Goal: Task Accomplishment & Management: Manage account settings

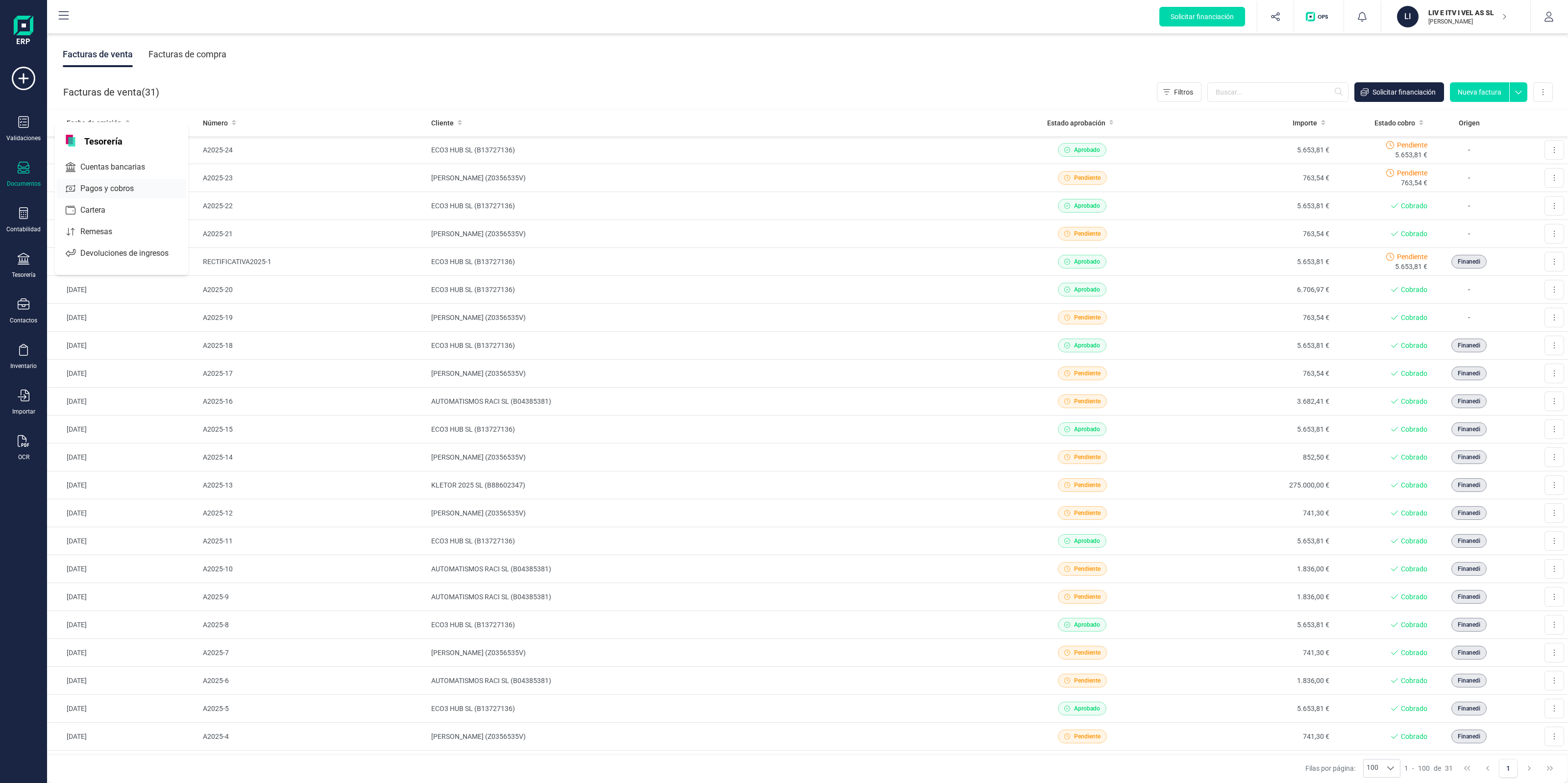
click at [108, 161] on span "Cuentas bancarias" at bounding box center [120, 167] width 86 height 12
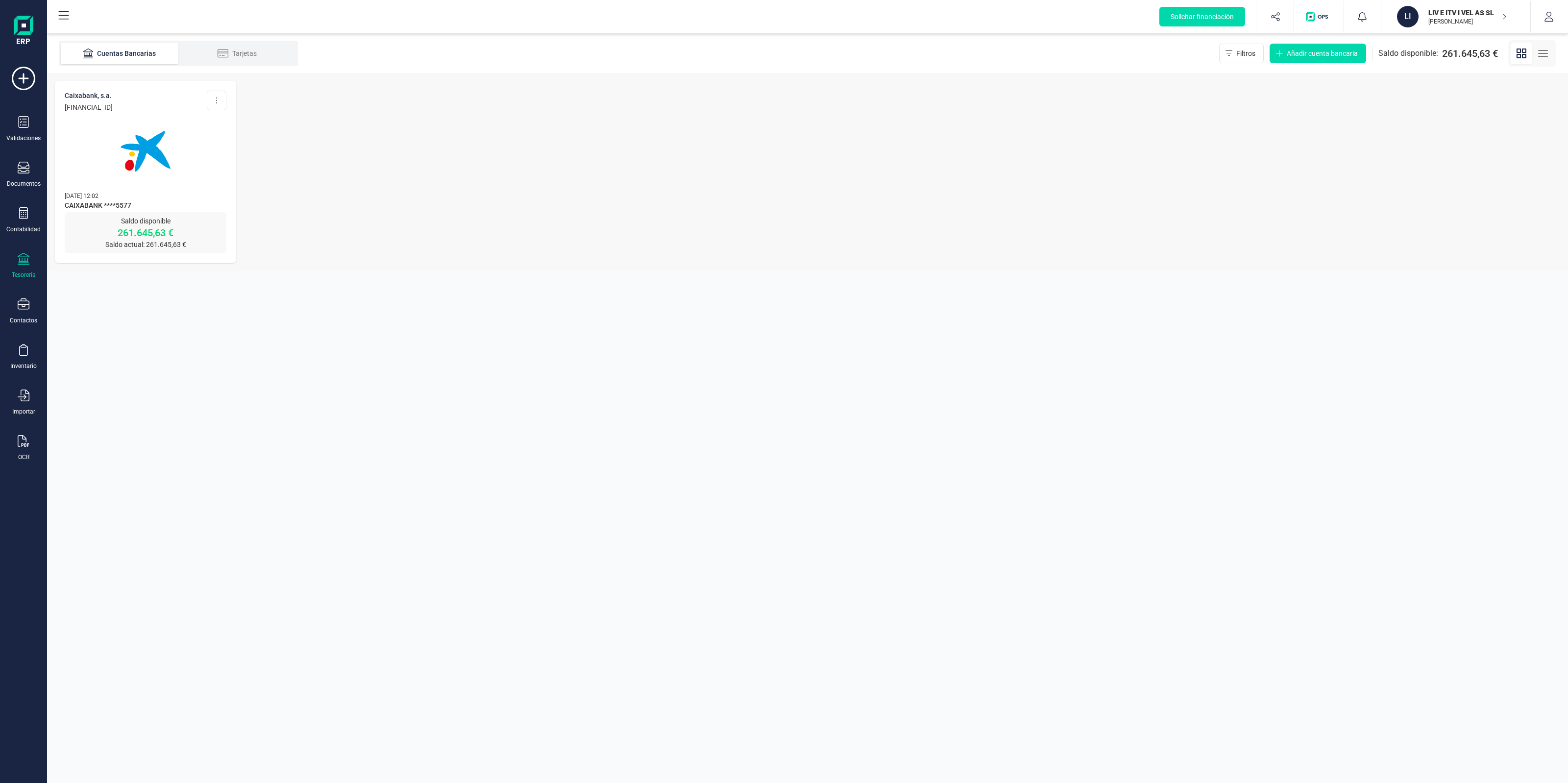
click at [135, 139] on img at bounding box center [145, 151] width 82 height 82
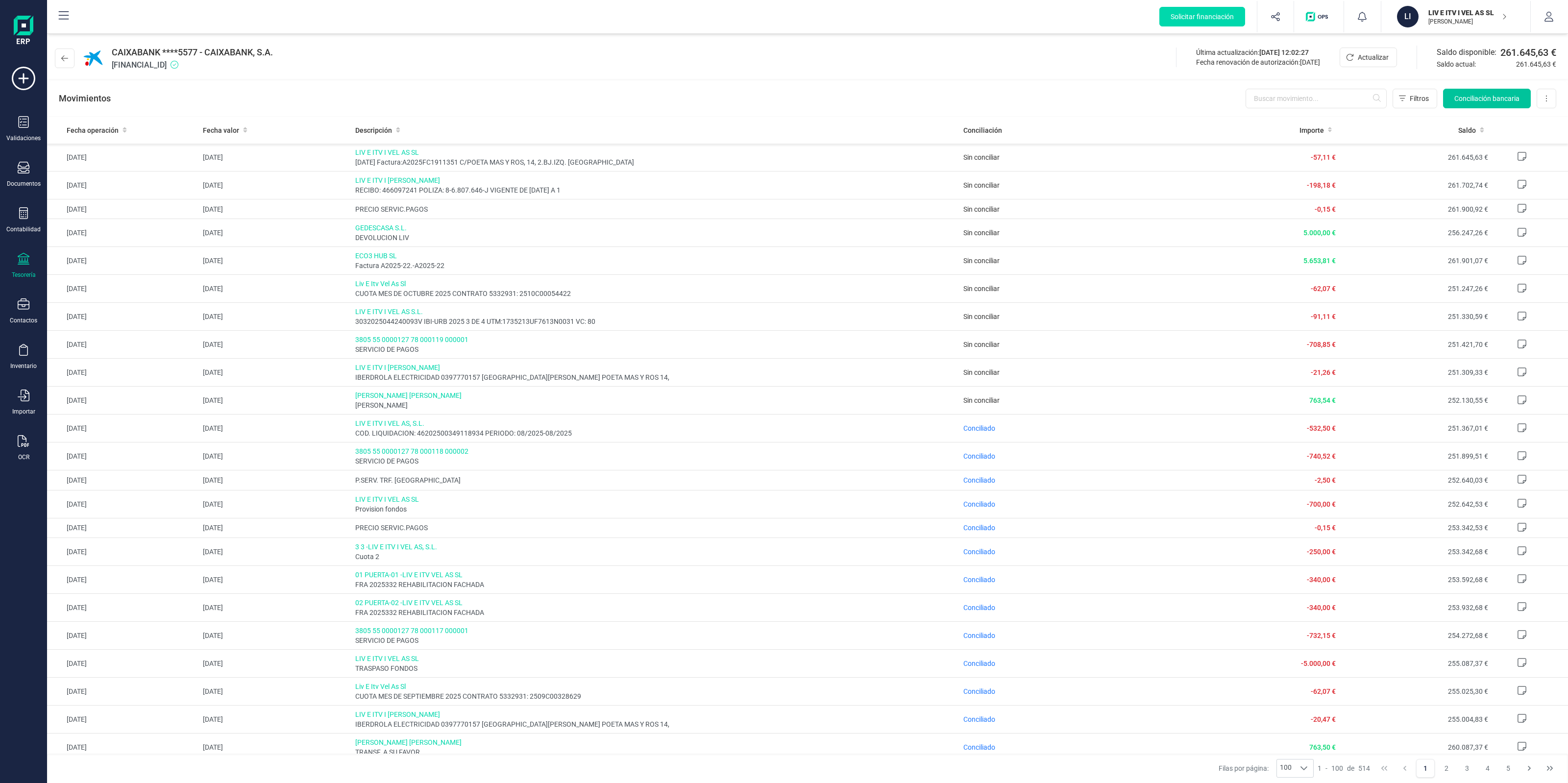
click at [1483, 96] on span "Conciliación bancaria" at bounding box center [1486, 99] width 65 height 10
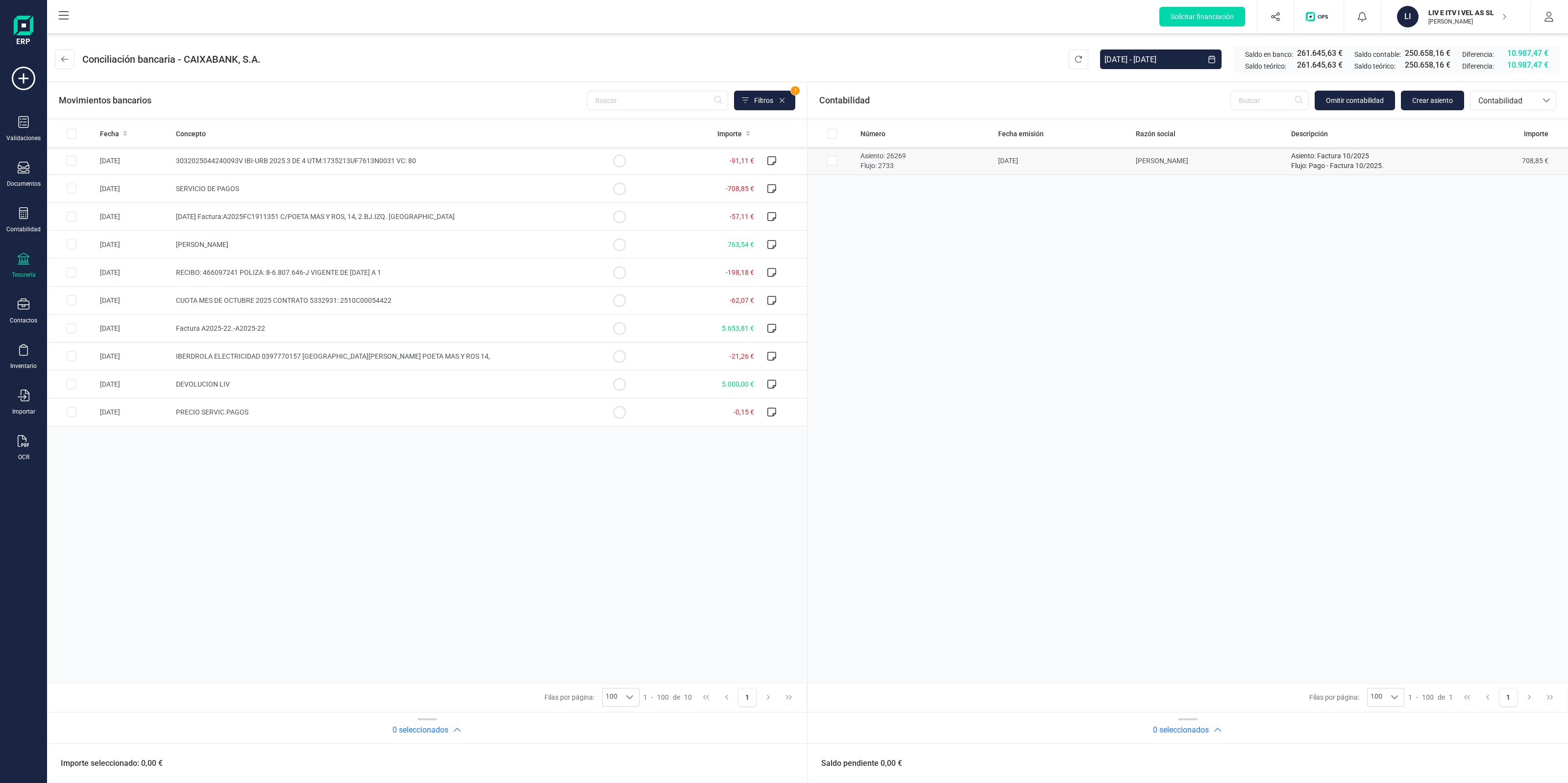
click at [1269, 164] on td "ENRIQUETA LOPEZ BUEDO" at bounding box center [1209, 161] width 155 height 28
checkbox input "true"
click at [1276, 168] on td "ENRIQUETA LOPEZ BUEDO" at bounding box center [1209, 161] width 155 height 28
checkbox input "false"
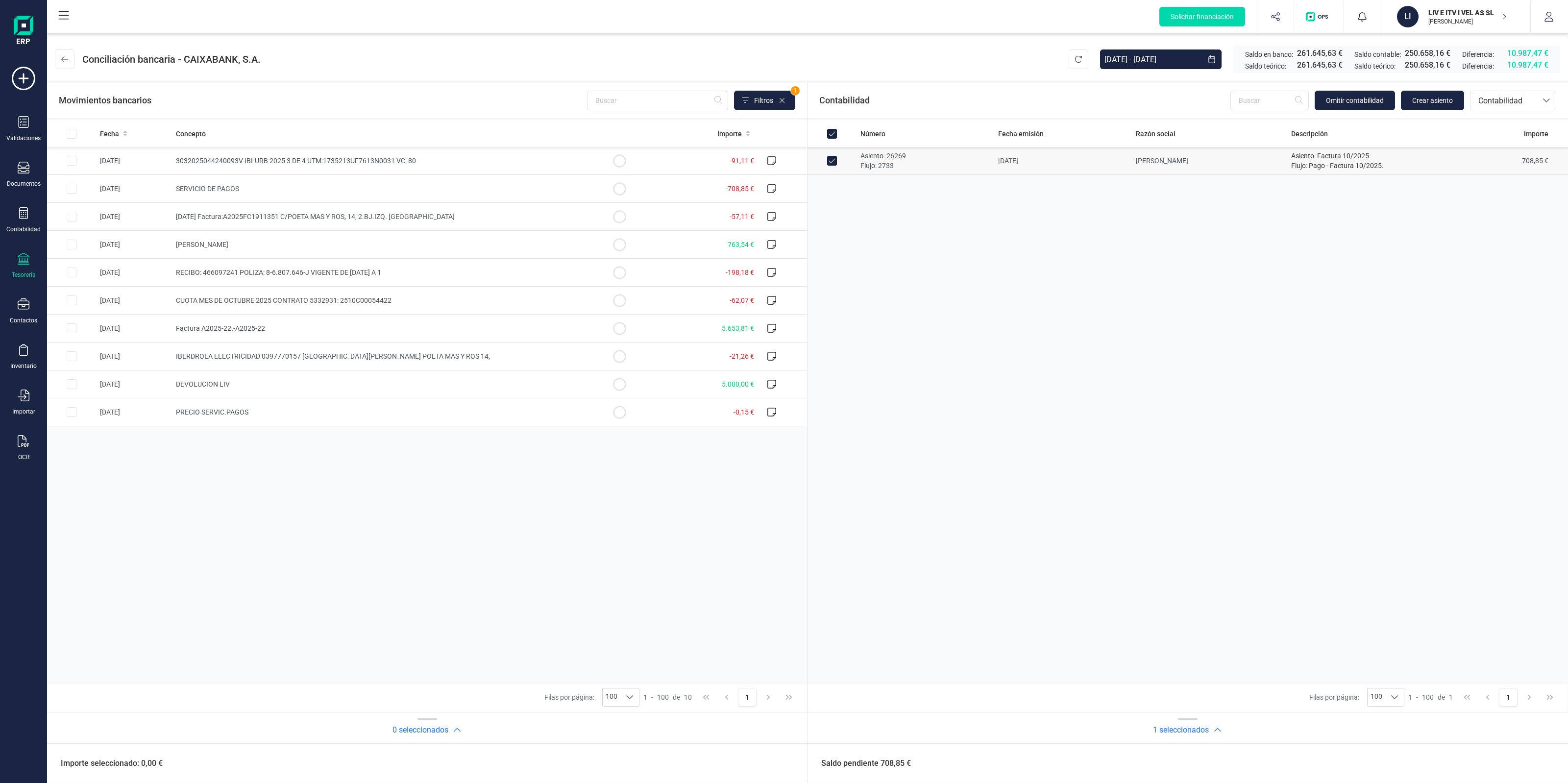
checkbox input "false"
click at [1114, 239] on div "Número Fecha emisión Razón social Descripción Importe Asiento: 26269 Flujo: 273…" at bounding box center [1188, 401] width 760 height 563
click at [54, 57] on header "Conciliación bancaria - CAIXABANK, S.A. 01/01/2025 - 14/10/2025 Saldo en banco:…" at bounding box center [807, 57] width 1521 height 47
click at [68, 59] on icon at bounding box center [65, 60] width 7 height 6
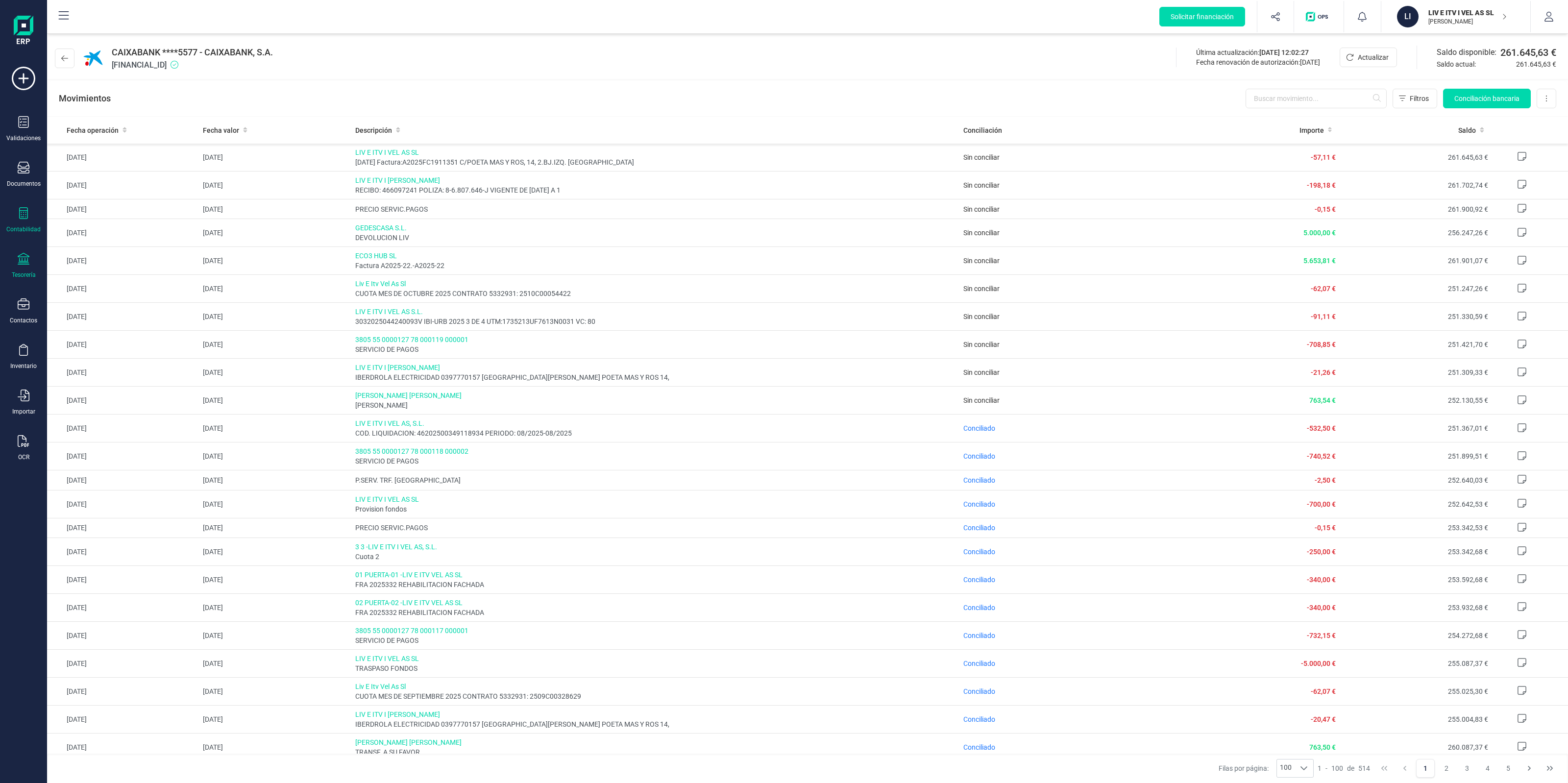
click at [16, 216] on div "Contabilidad" at bounding box center [23, 220] width 39 height 26
click at [83, 143] on span "Libro diario" at bounding box center [107, 142] width 61 height 12
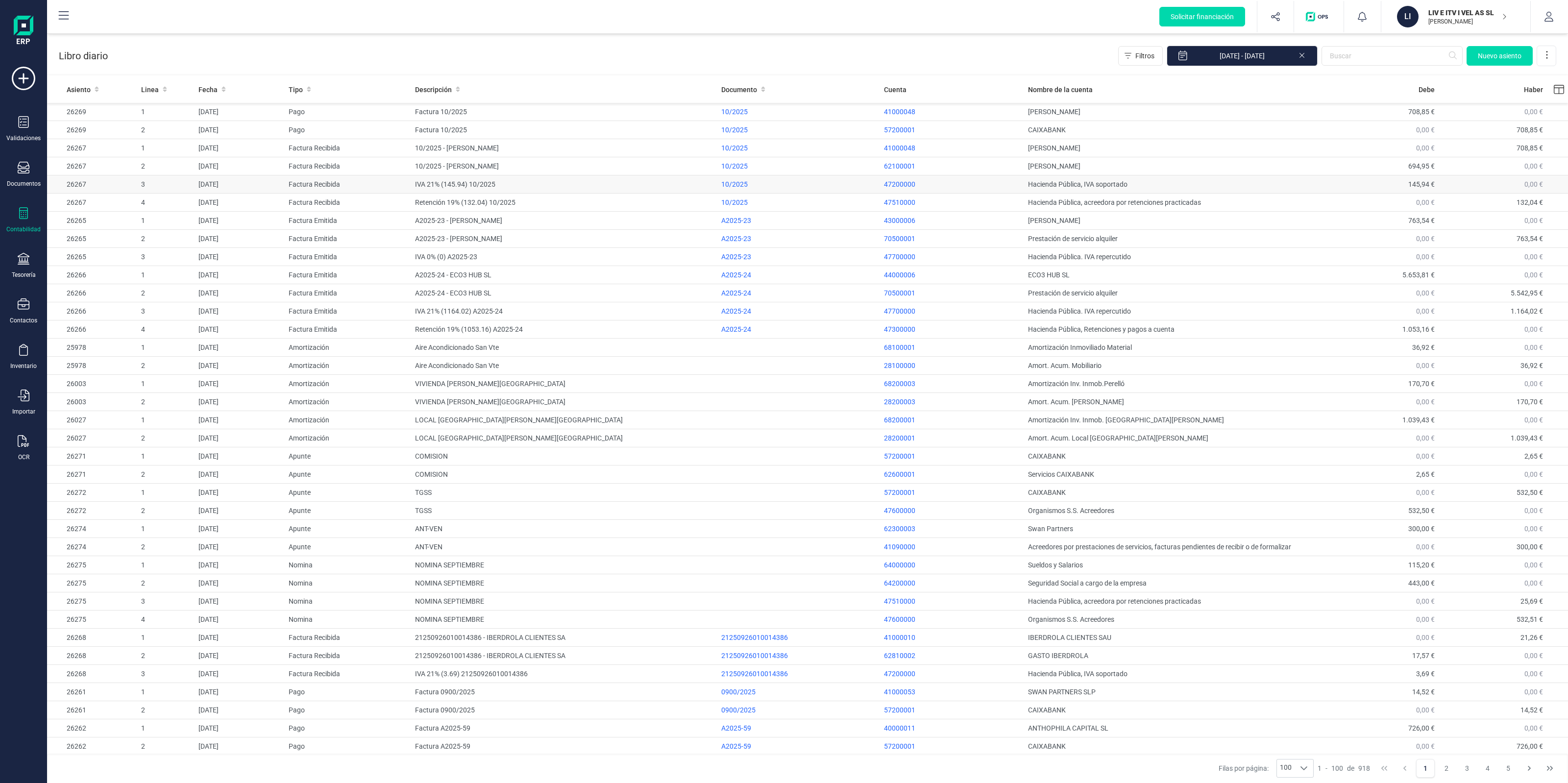
click at [282, 184] on td "05/10/2025" at bounding box center [240, 184] width 90 height 18
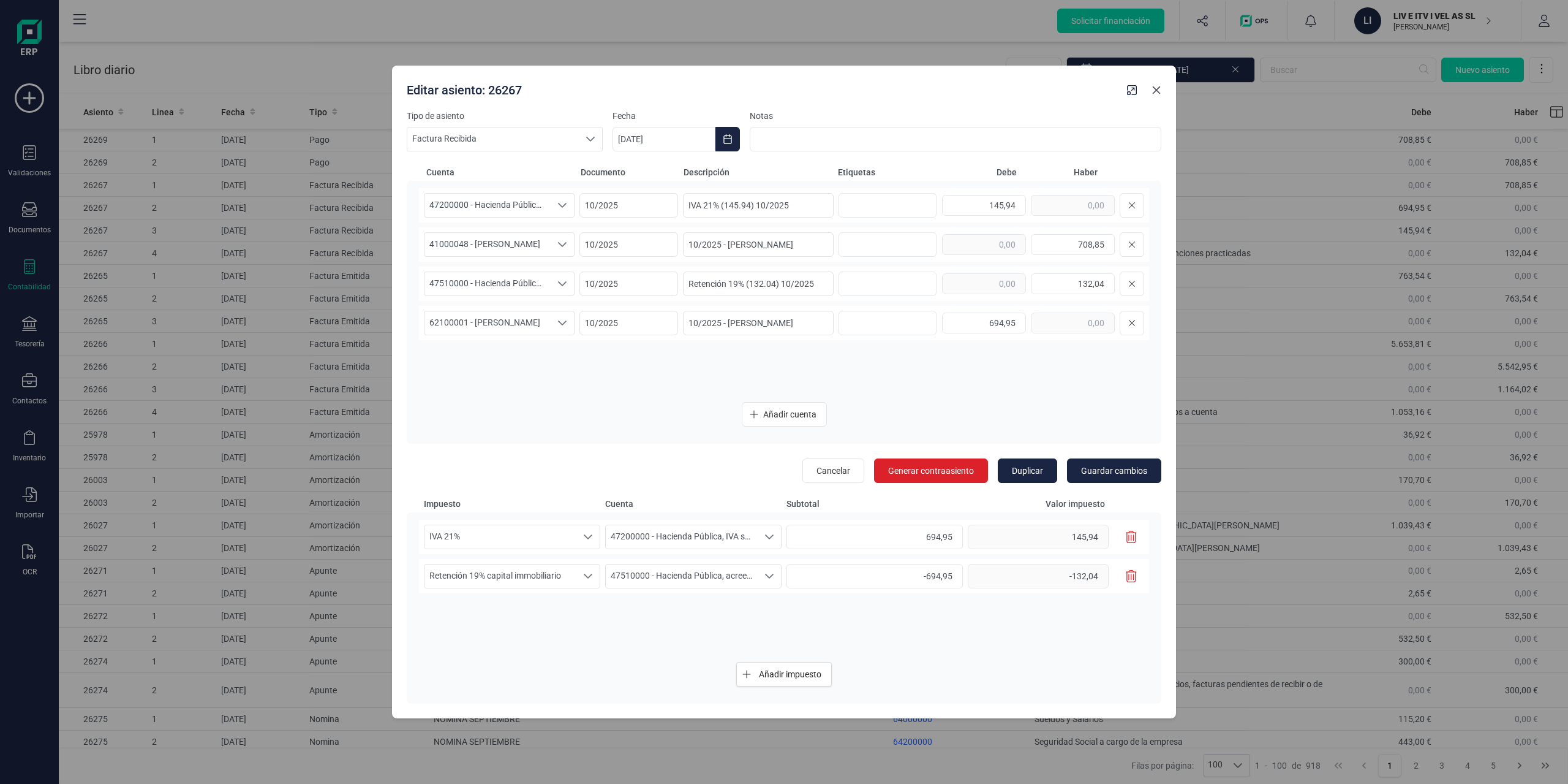
click at [1160, 90] on icon "Close" at bounding box center [1156, 90] width 10 height 10
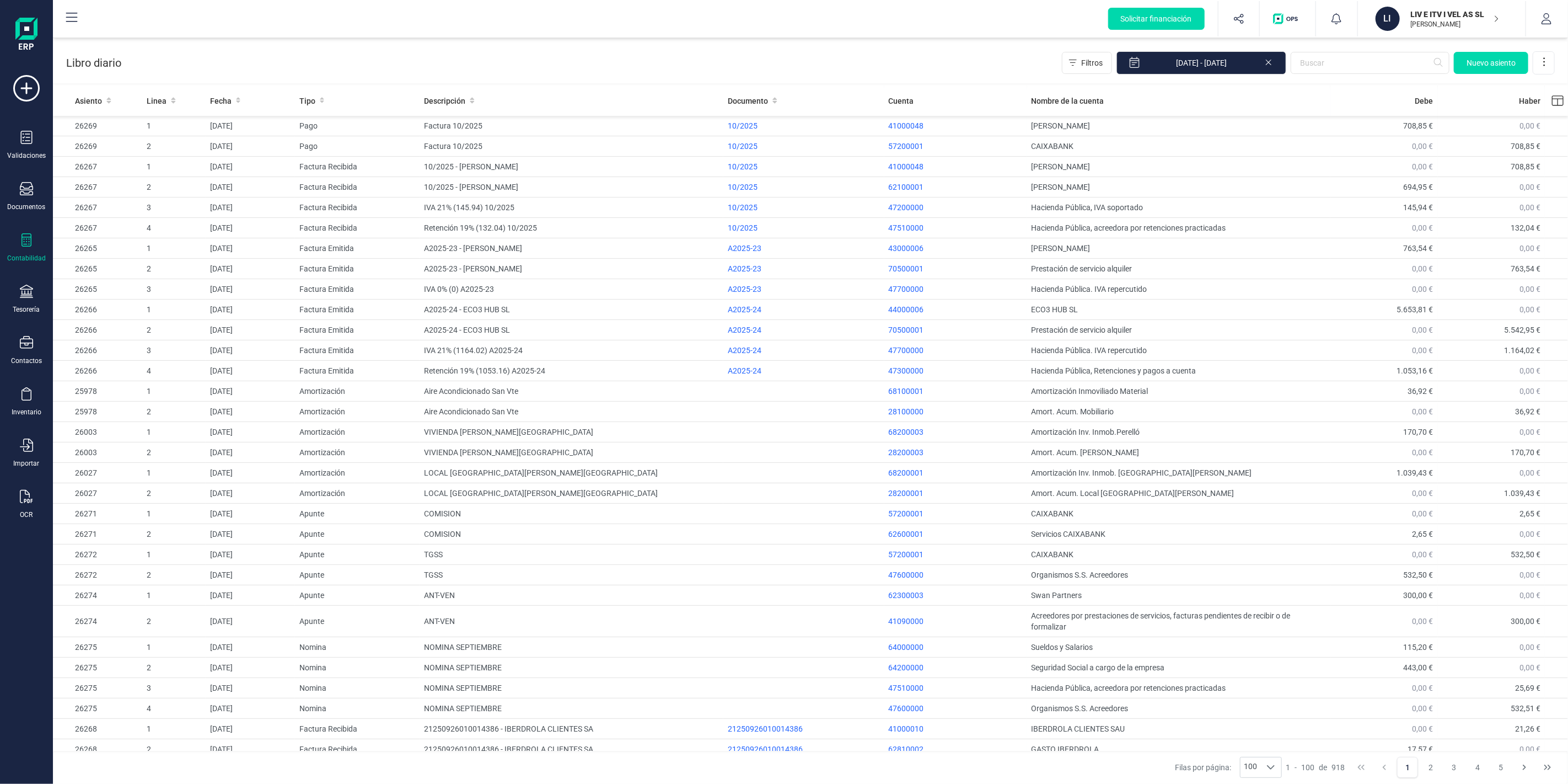
click at [480, 45] on div "Libro diario Filtros 01/01/2025 - 14/10/2025 Nuevo asiento" at bounding box center [810, 61] width 1515 height 45
click at [40, 296] on div "Tesorería" at bounding box center [26, 299] width 44 height 29
drag, startPoint x: 116, startPoint y: 184, endPoint x: 122, endPoint y: 188, distance: 7.2
click at [116, 183] on span "Cuentas bancarias" at bounding box center [135, 188] width 97 height 13
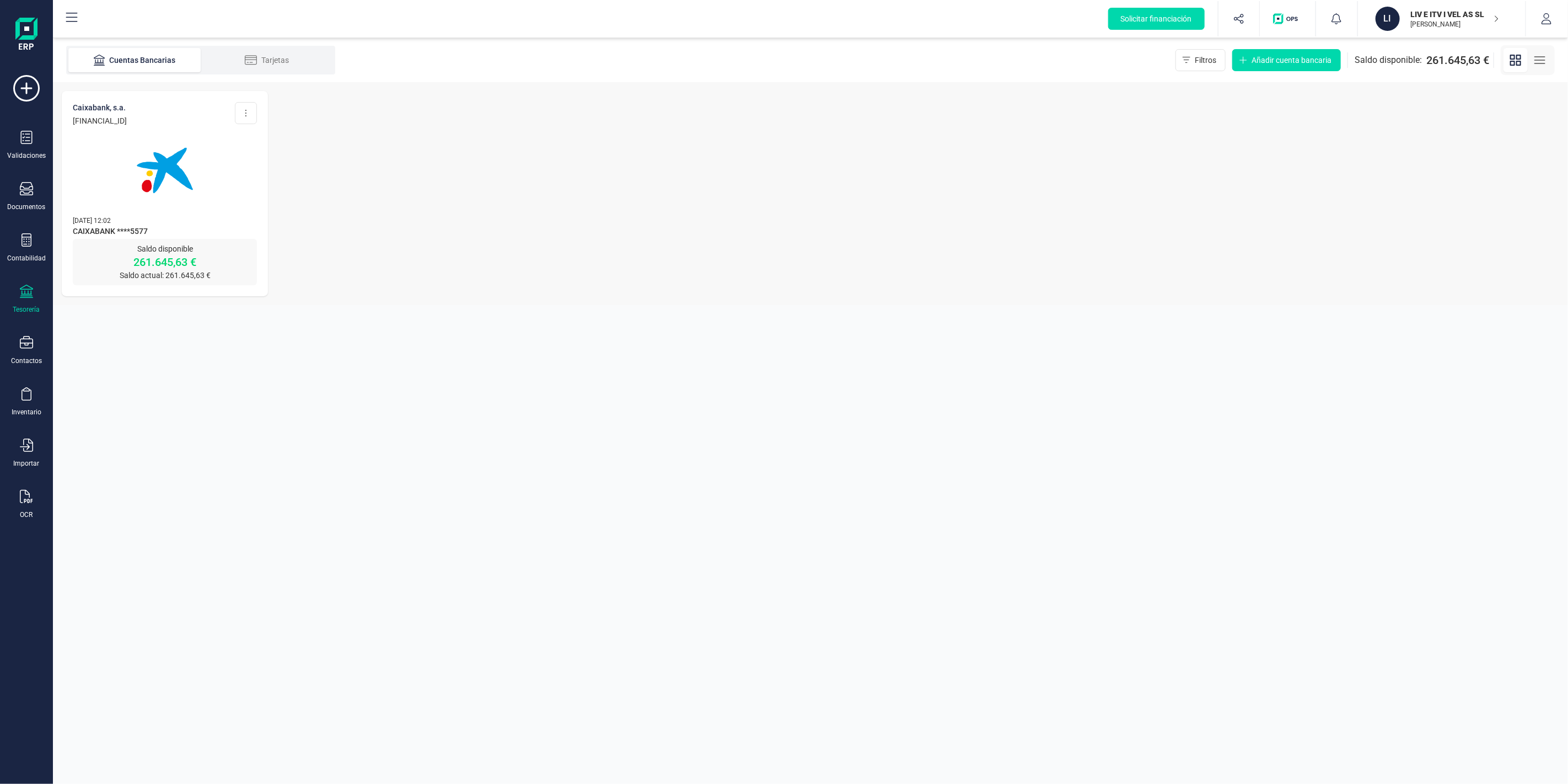
click at [186, 150] on img at bounding box center [164, 170] width 92 height 93
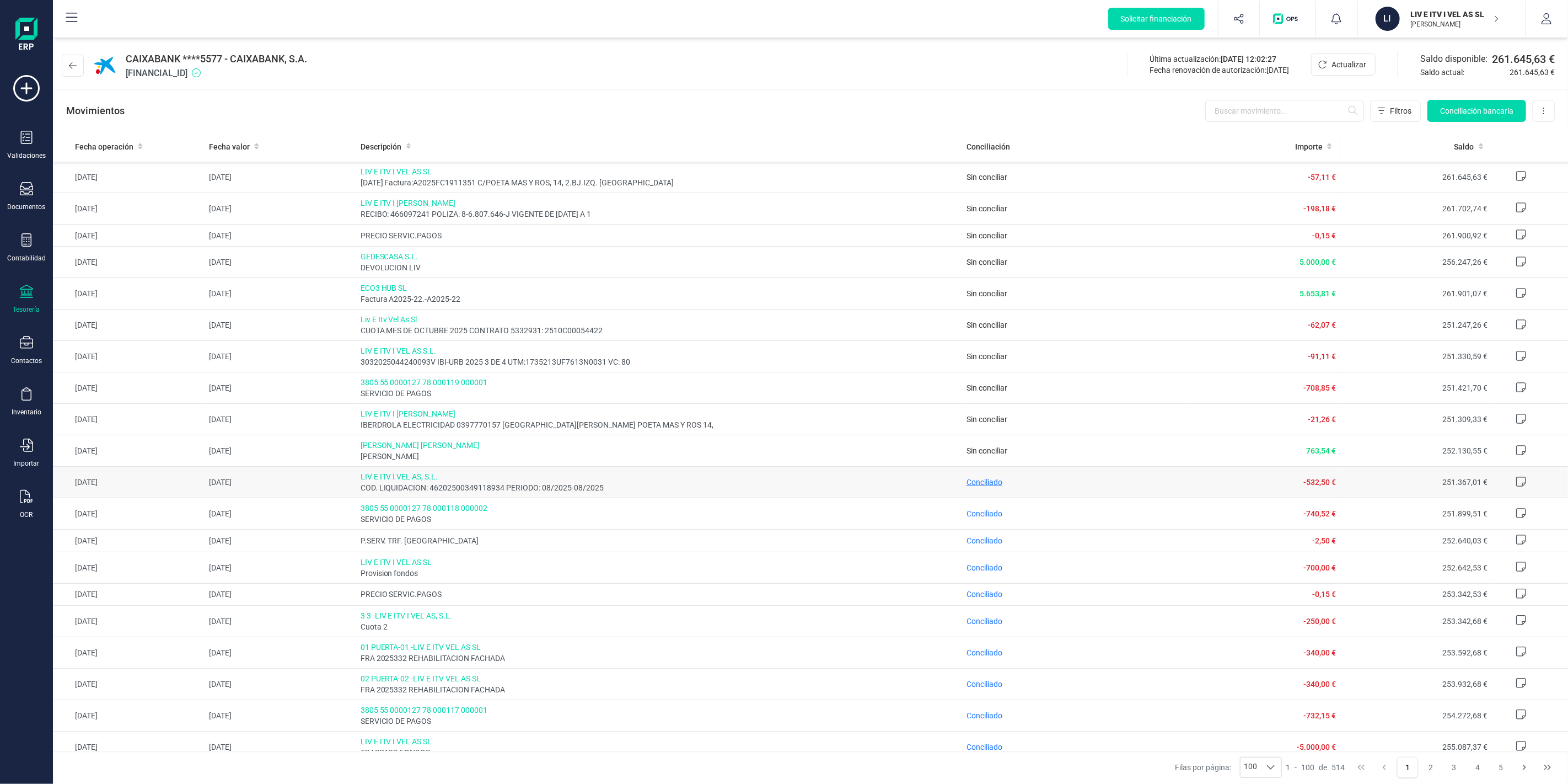
click at [979, 481] on span "Conciliado" at bounding box center [984, 482] width 36 height 9
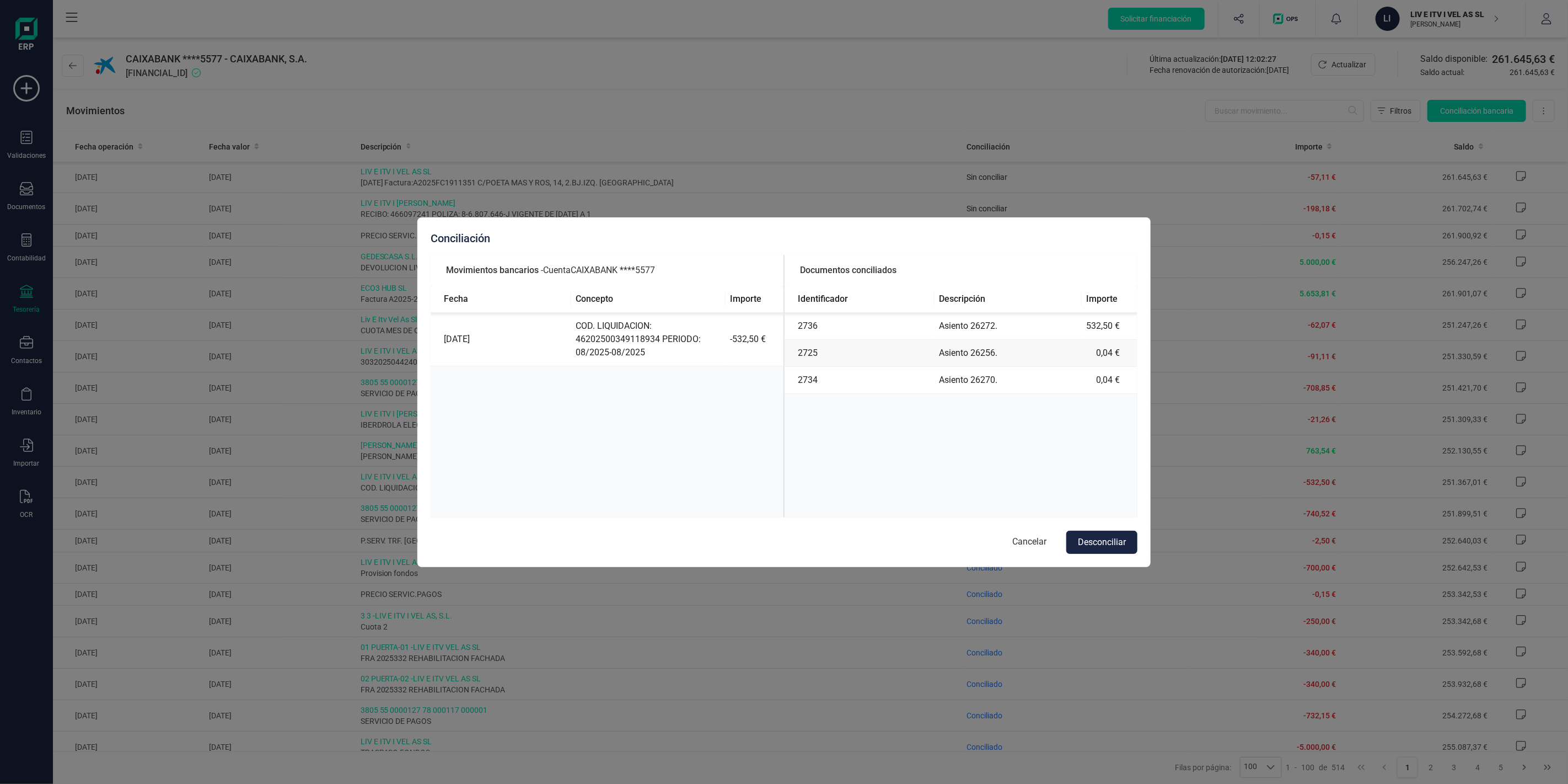
drag, startPoint x: 456, startPoint y: 270, endPoint x: 808, endPoint y: 290, distance: 352.6
click at [745, 299] on section "Movimientos bancarios - Cuenta CAIXABANK ****5577 Fecha Concepto Importe 30/09/…" at bounding box center [607, 386] width 353 height 262
drag, startPoint x: 817, startPoint y: 269, endPoint x: 958, endPoint y: 345, distance: 160.2
click at [946, 275] on div "Documentos conciliados" at bounding box center [961, 270] width 353 height 31
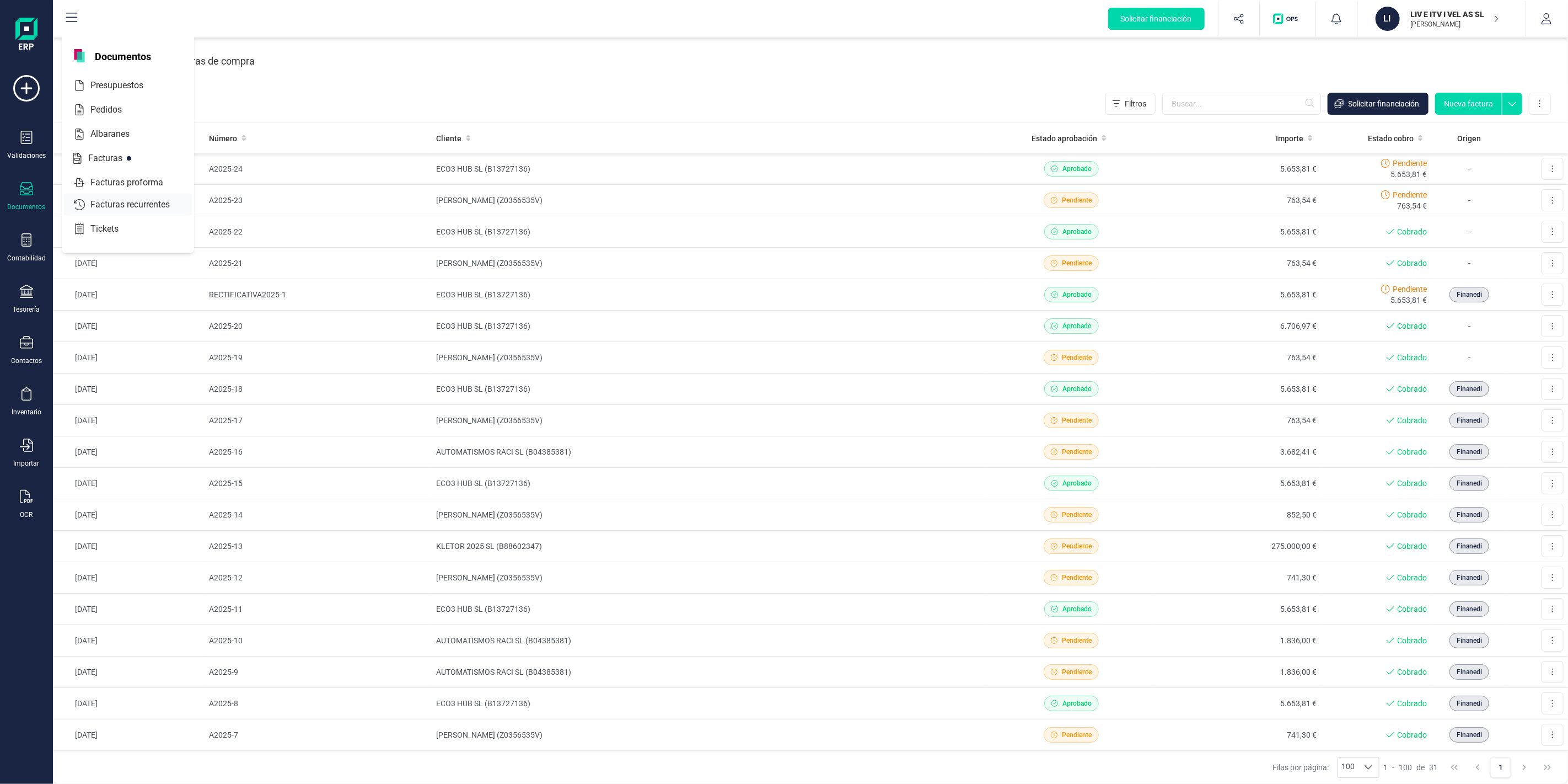
click at [117, 207] on span "Facturas recurrentes" at bounding box center [138, 204] width 103 height 13
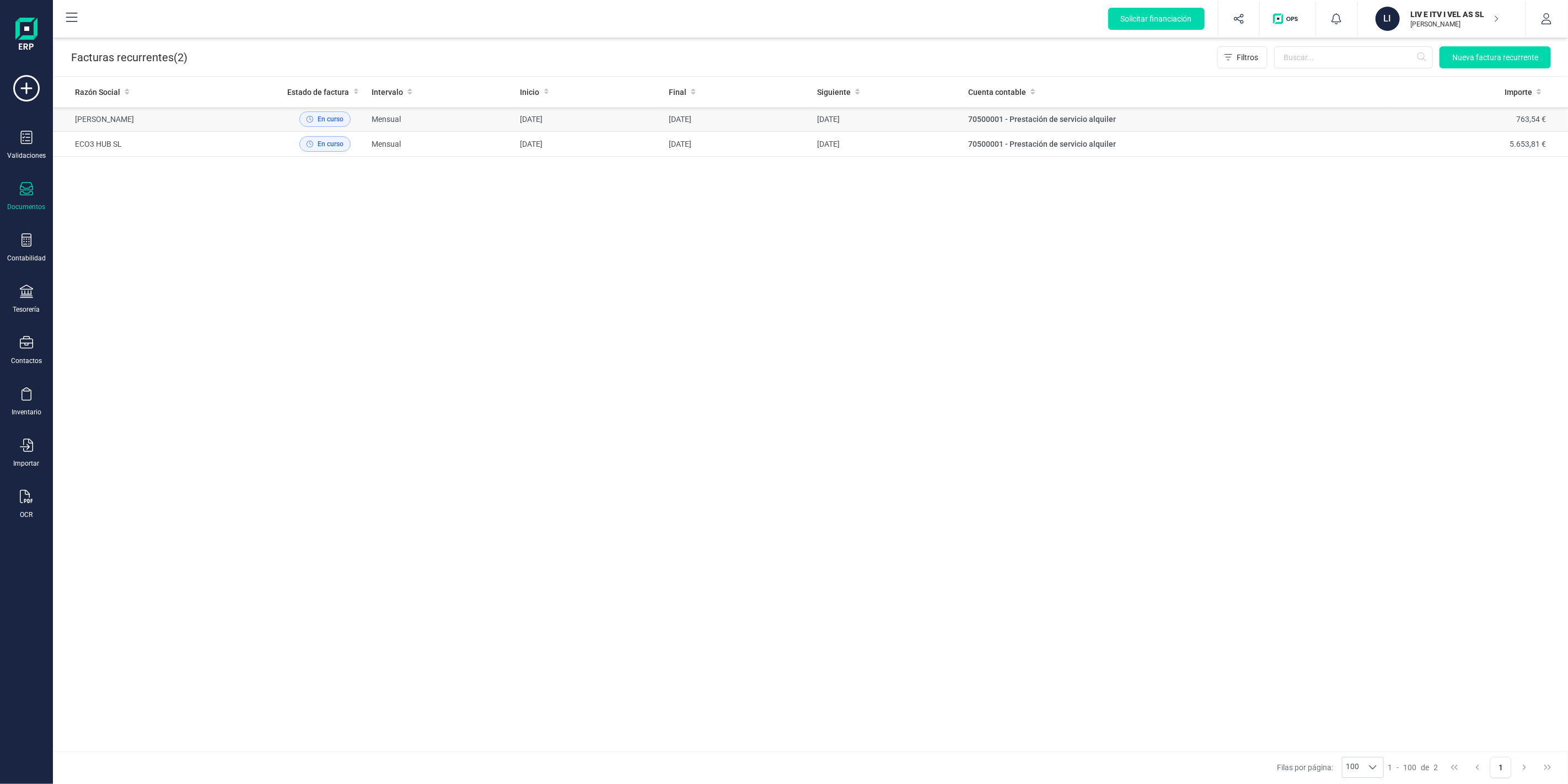
click at [505, 120] on td "Mensual" at bounding box center [441, 119] width 149 height 25
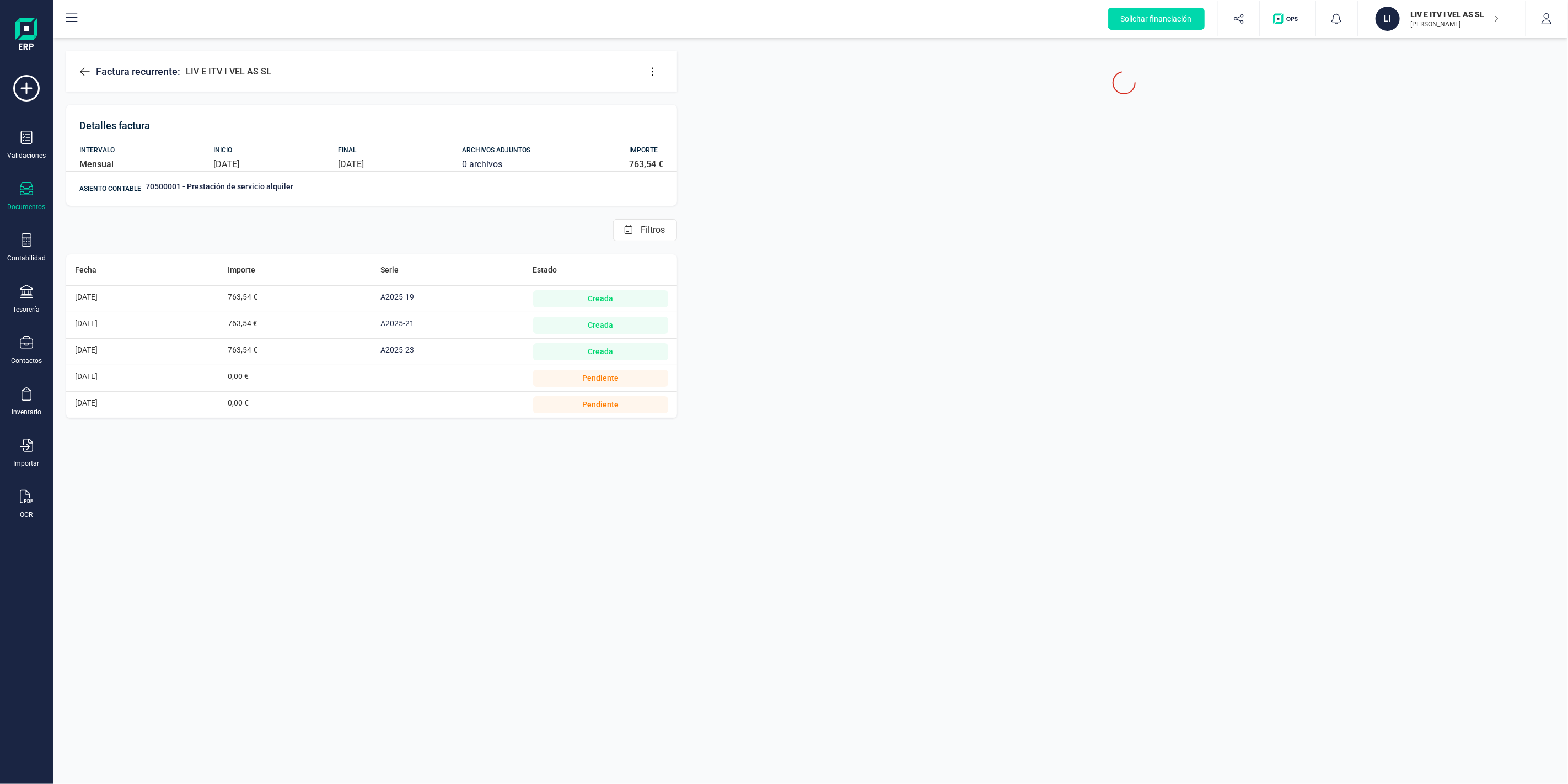
click at [649, 74] on icon at bounding box center [653, 72] width 11 height 11
click at [708, 106] on span "Editar factura" at bounding box center [704, 104] width 79 height 9
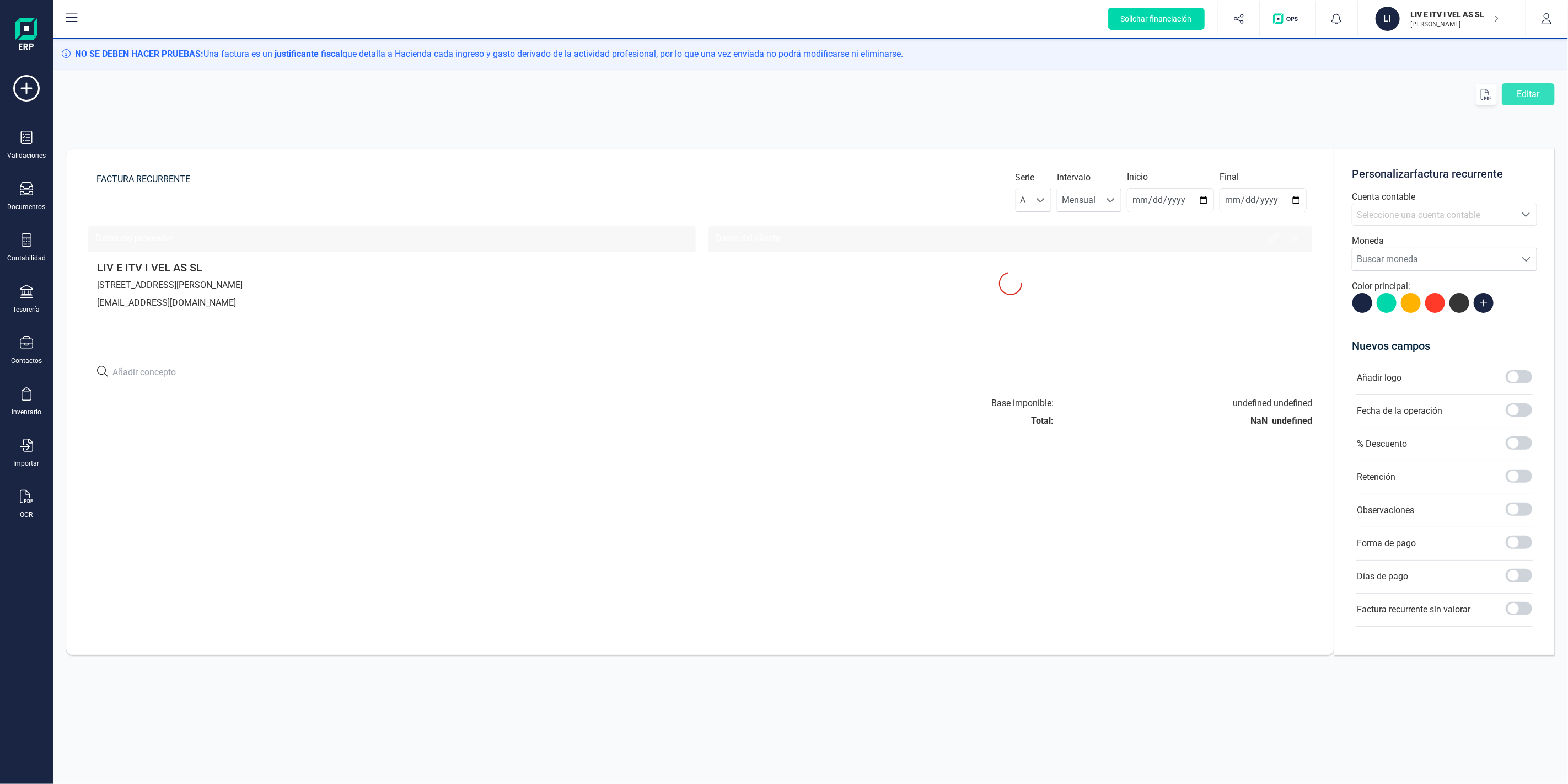
type input "[DATE]"
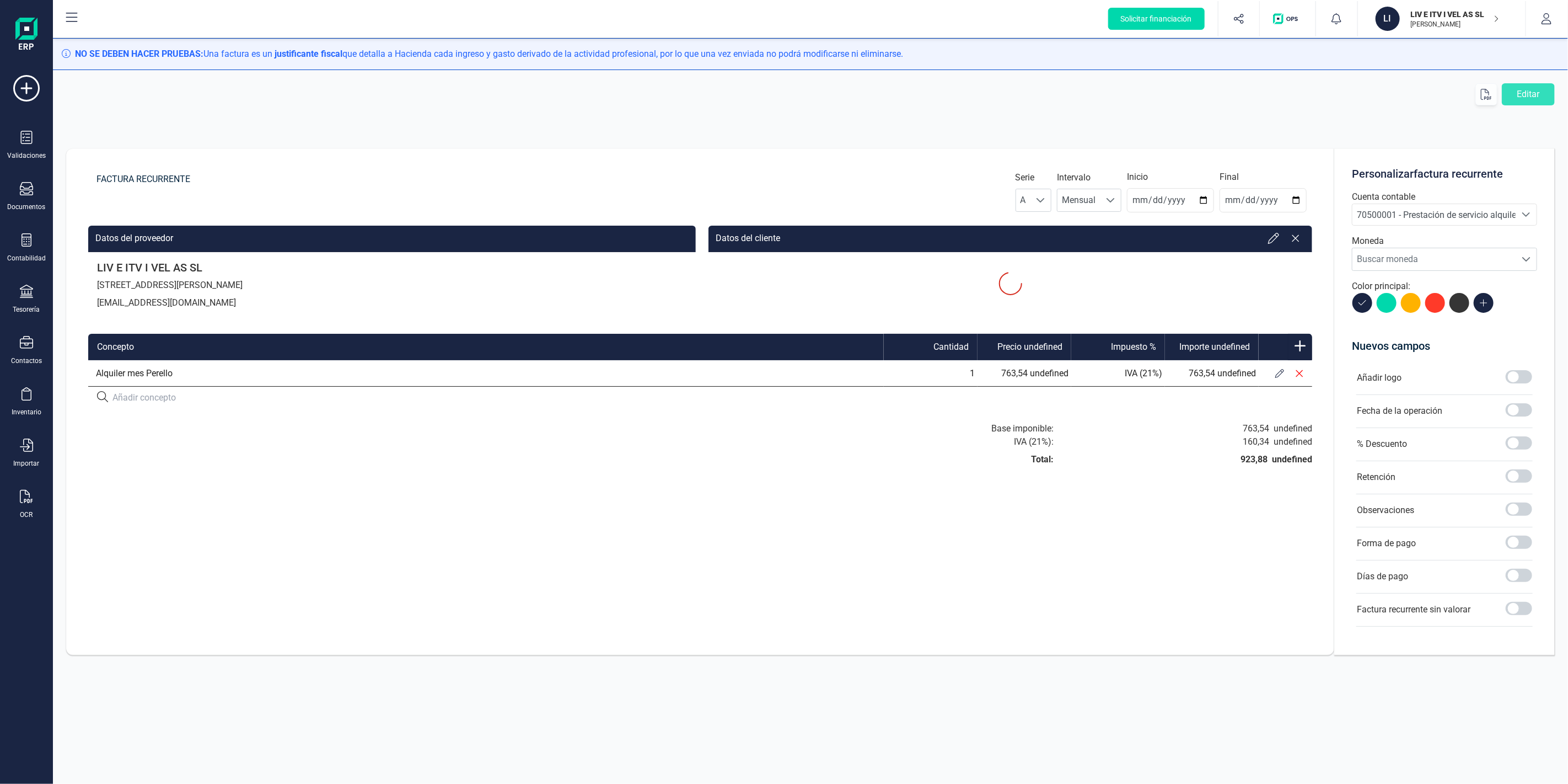
type input "[DATE]"
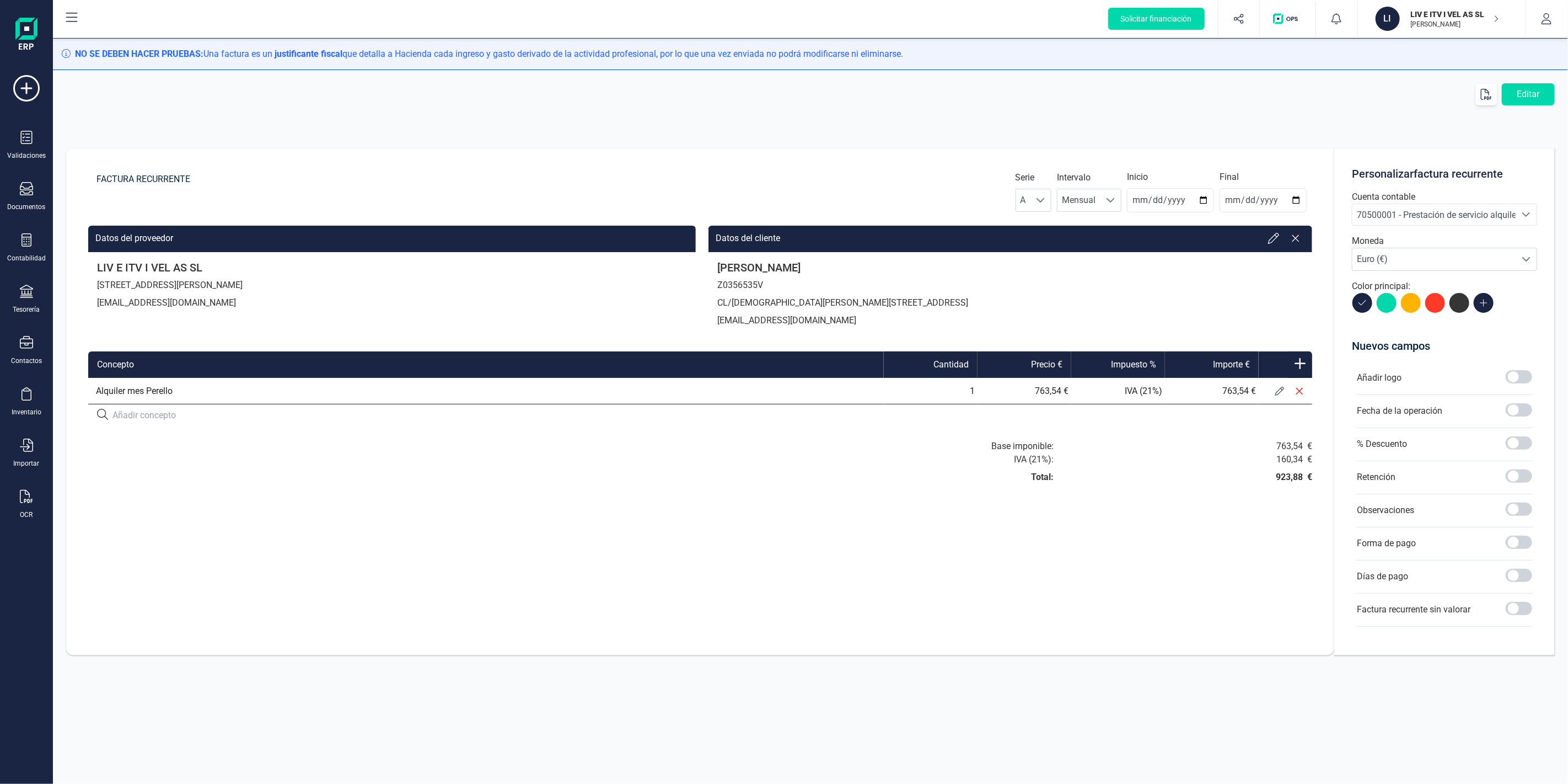
click at [1275, 387] on button at bounding box center [1280, 391] width 20 height 20
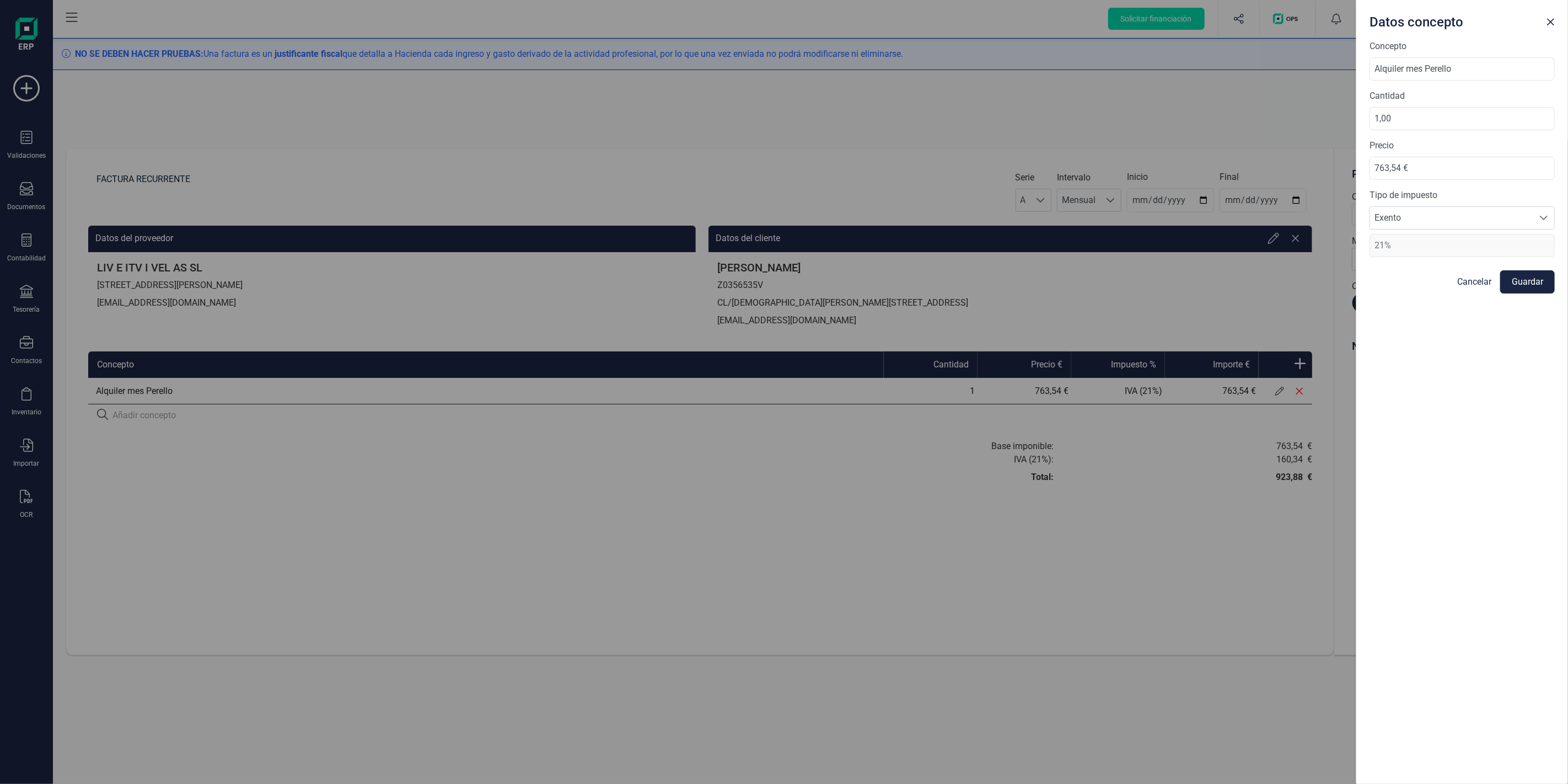
click at [1376, 247] on span "21%" at bounding box center [1463, 245] width 185 height 23
click at [1410, 221] on span "Exento" at bounding box center [1452, 218] width 163 height 22
click at [1399, 301] on span "Adq. Intracom. de bienes 0%" at bounding box center [1434, 307] width 110 height 13
type input "0%"
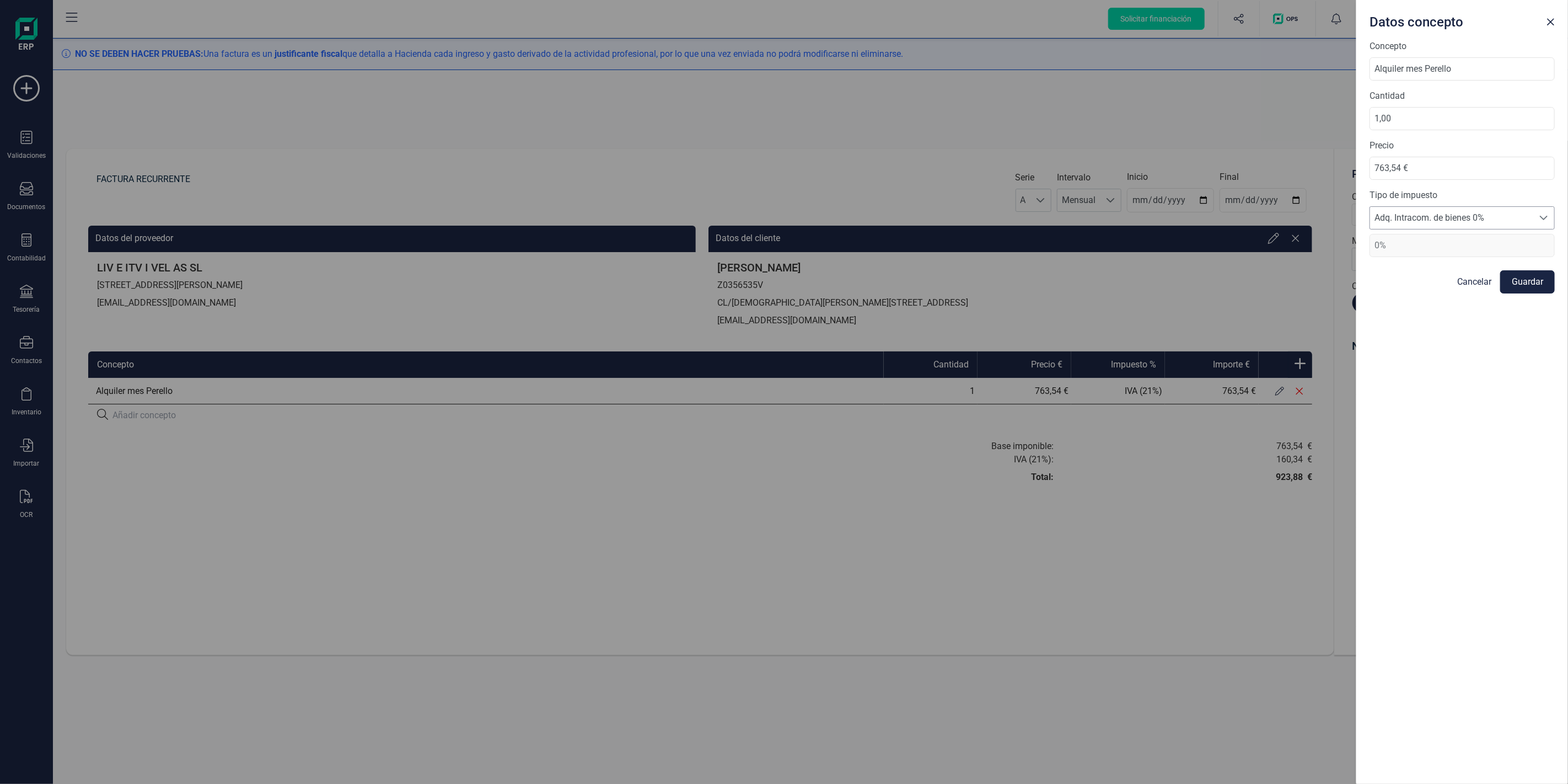
click at [1415, 219] on span "Adq. Intracom. de bienes 0%" at bounding box center [1452, 218] width 163 height 22
click at [1410, 324] on span "No sujeto 0%" at bounding box center [1404, 329] width 51 height 13
click at [1410, 219] on span "No sujeto 0%" at bounding box center [1452, 218] width 163 height 22
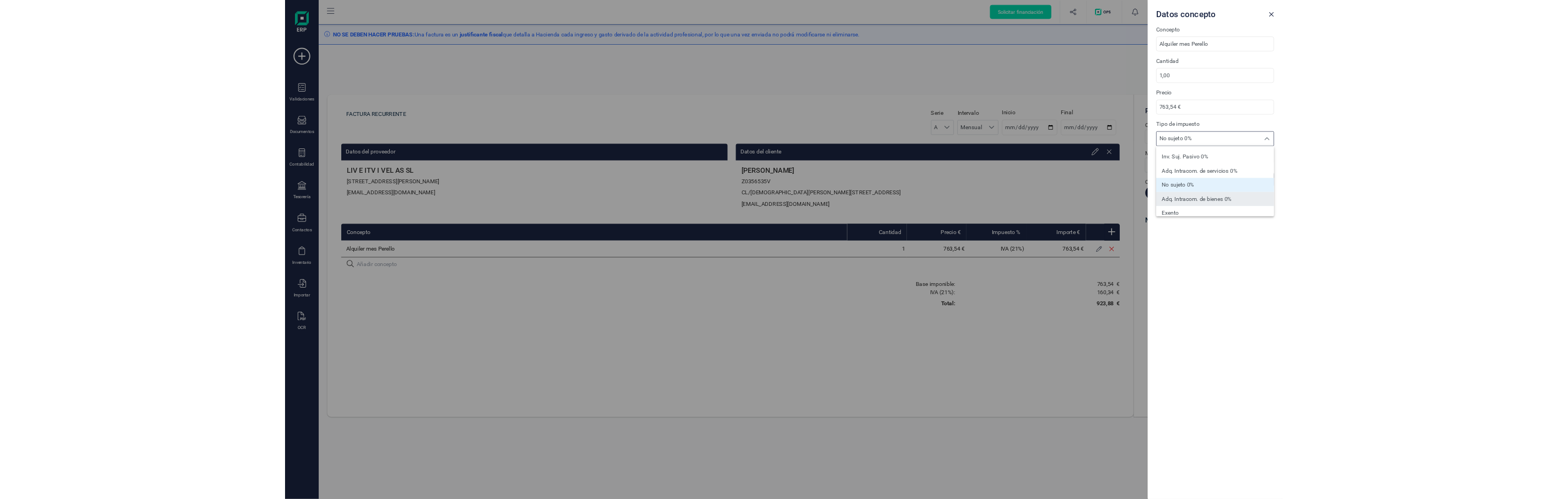
scroll to position [87, 0]
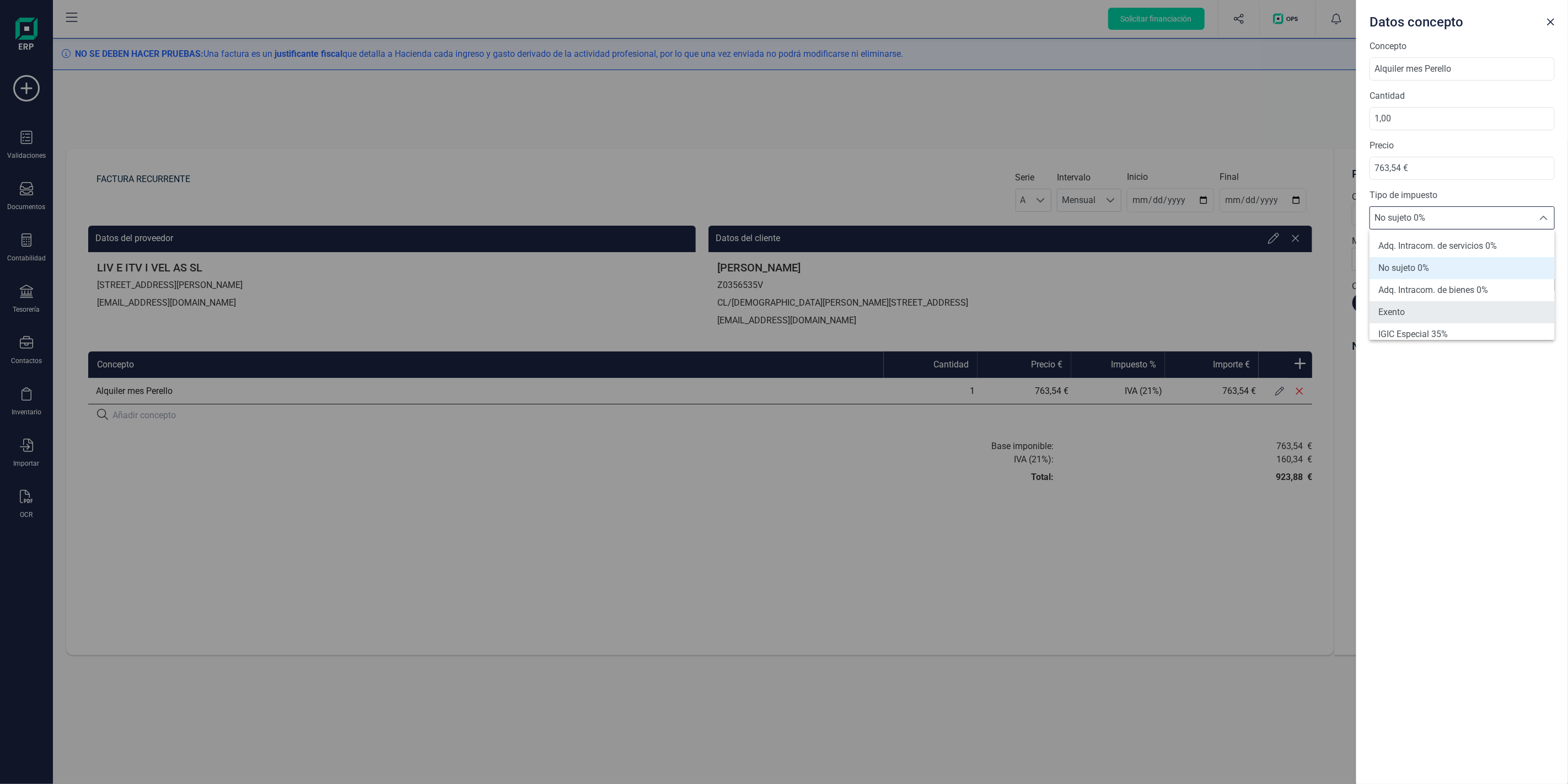
click at [1405, 312] on li "Exento" at bounding box center [1463, 313] width 185 height 22
click at [1386, 245] on span "0%" at bounding box center [1463, 245] width 185 height 23
click at [1231, 293] on div "Datos concepto Concepto Alquiler mes Perello Cantidad 1,00 Precio 763,54 € Tipo…" at bounding box center [784, 392] width 1568 height 784
click at [1553, 21] on span "Close" at bounding box center [1550, 22] width 9 height 9
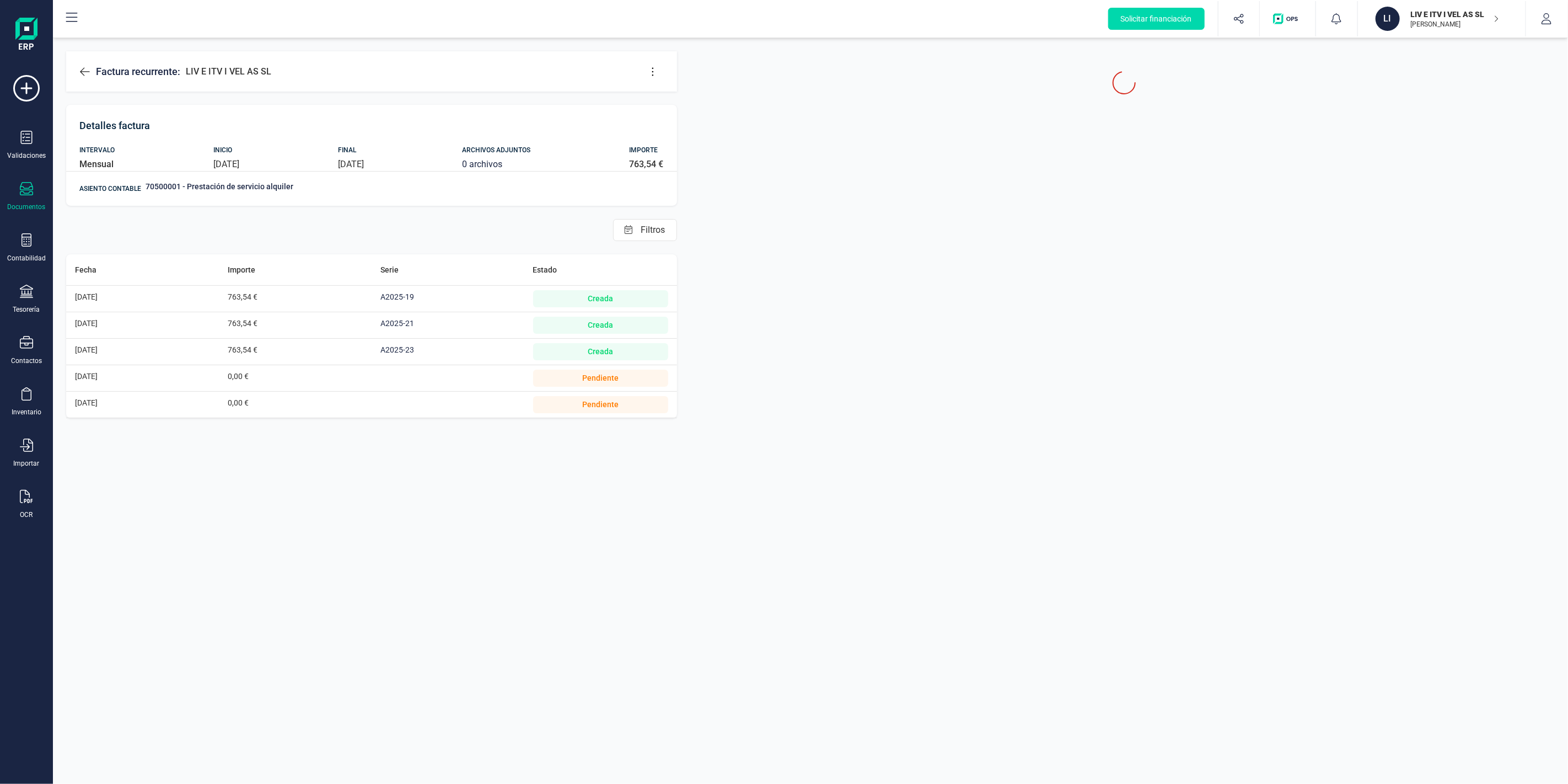
click at [646, 70] on button at bounding box center [653, 72] width 22 height 22
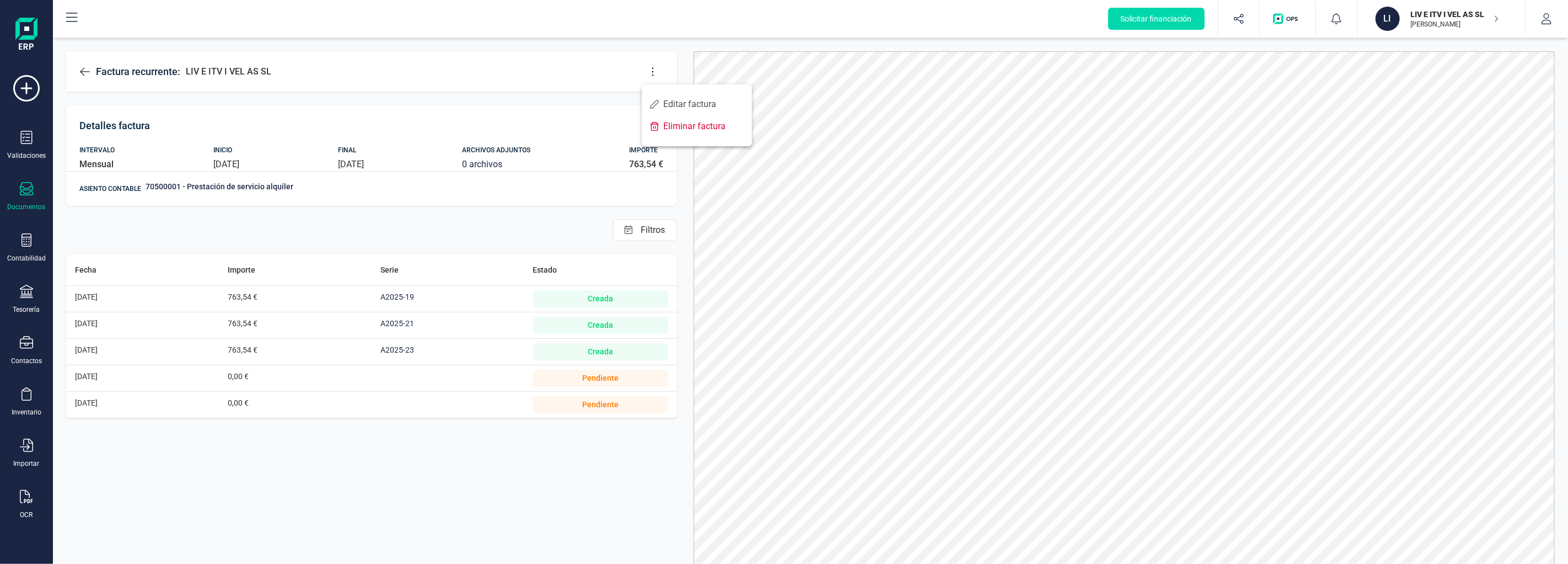
click at [654, 75] on icon at bounding box center [653, 72] width 11 height 11
click at [673, 106] on span "Editar factura" at bounding box center [704, 104] width 79 height 9
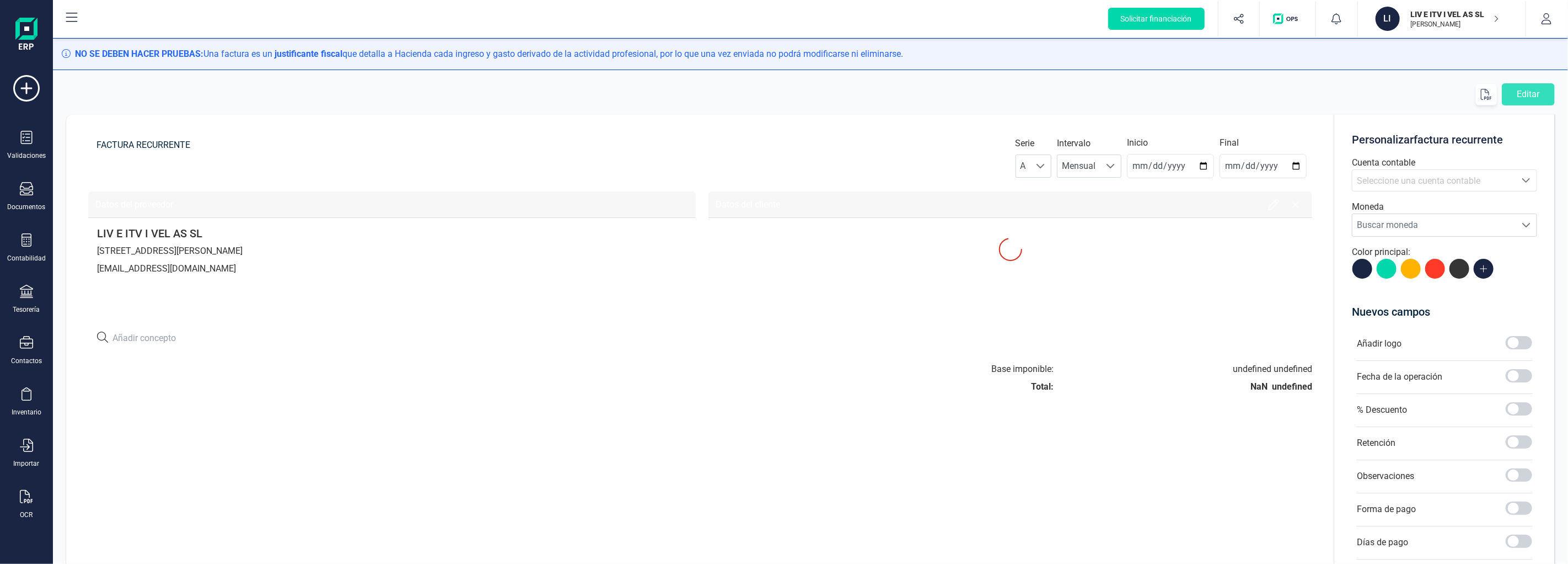
type input "[DATE]"
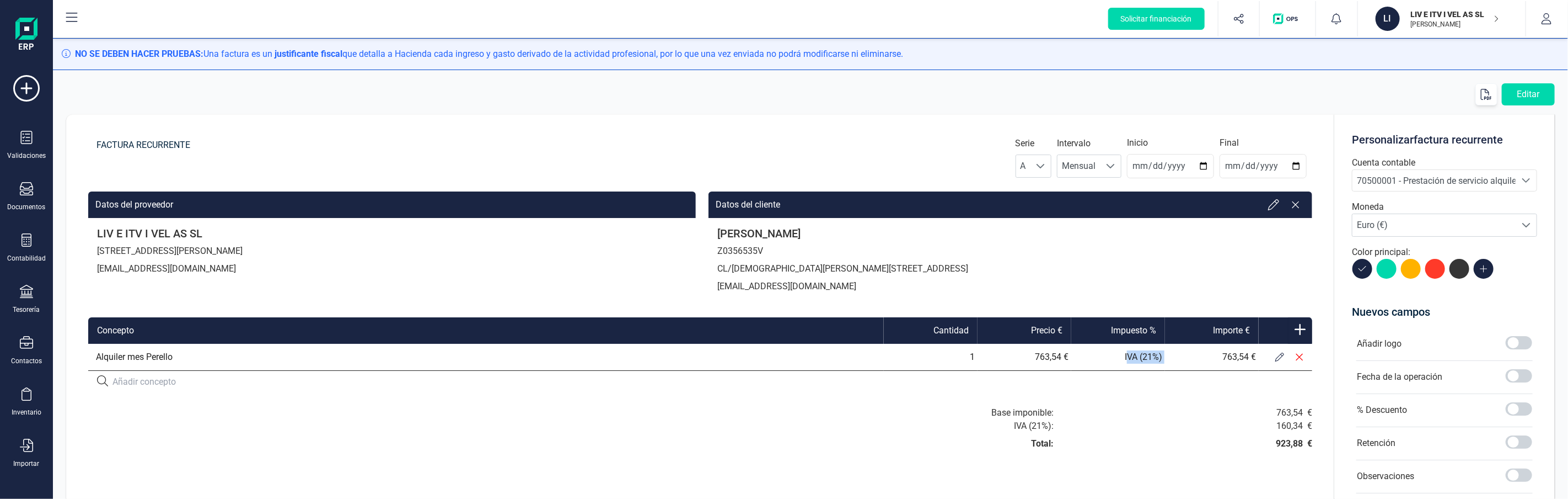
drag, startPoint x: 1130, startPoint y: 357, endPoint x: 1112, endPoint y: 358, distance: 18.0
click at [1112, 357] on tr "Alquiler mes Perello 1 763,54 € IVA (21%) 763,54 €" at bounding box center [700, 357] width 1224 height 27
click at [1137, 356] on td "IVA (21%)" at bounding box center [1118, 357] width 94 height 27
click at [1284, 360] on icon at bounding box center [1280, 356] width 9 height 9
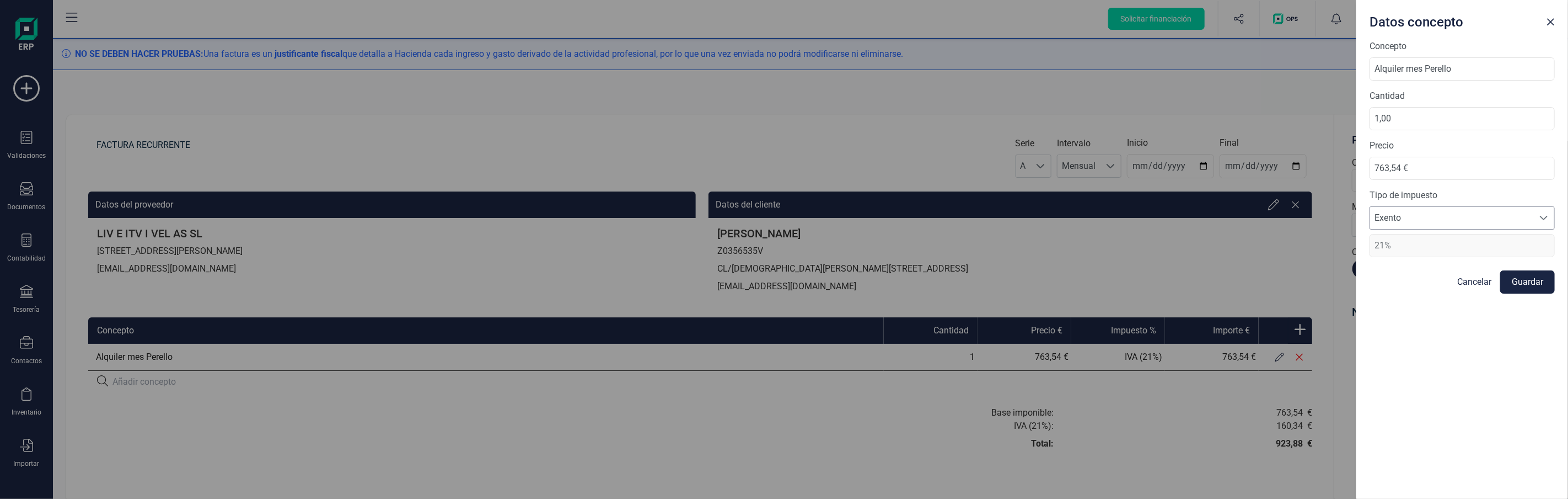
click at [1423, 219] on span "Exento" at bounding box center [1452, 218] width 163 height 22
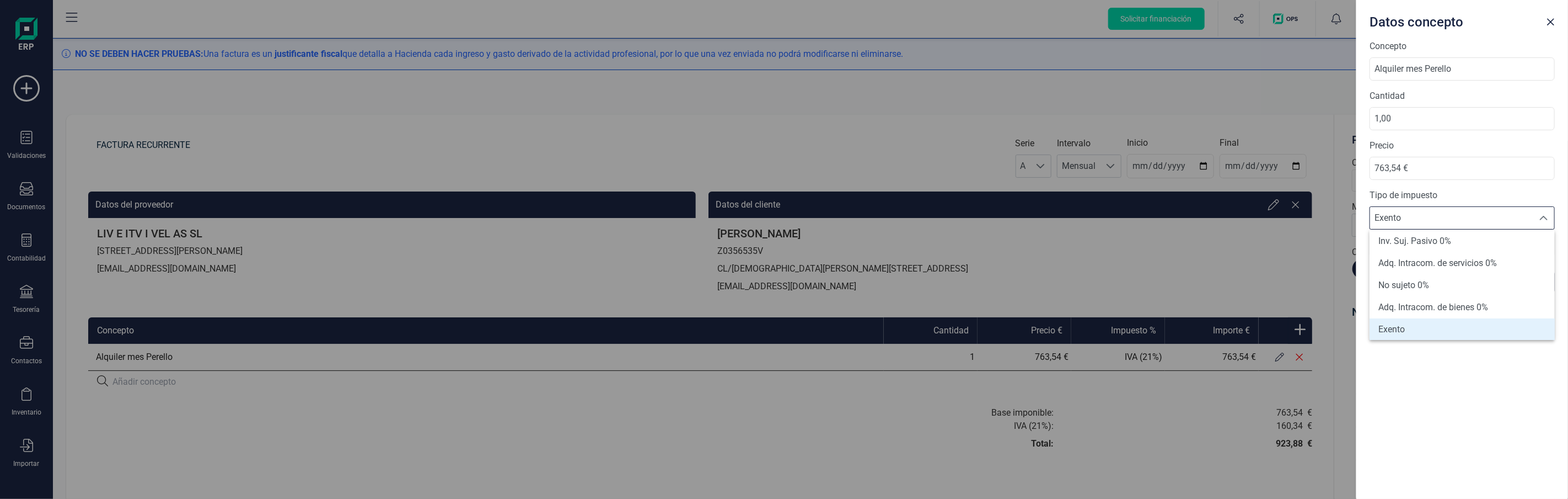
click at [1428, 203] on div "Tipo de impuesto Exento Exento Exento 21%" at bounding box center [1463, 223] width 185 height 69
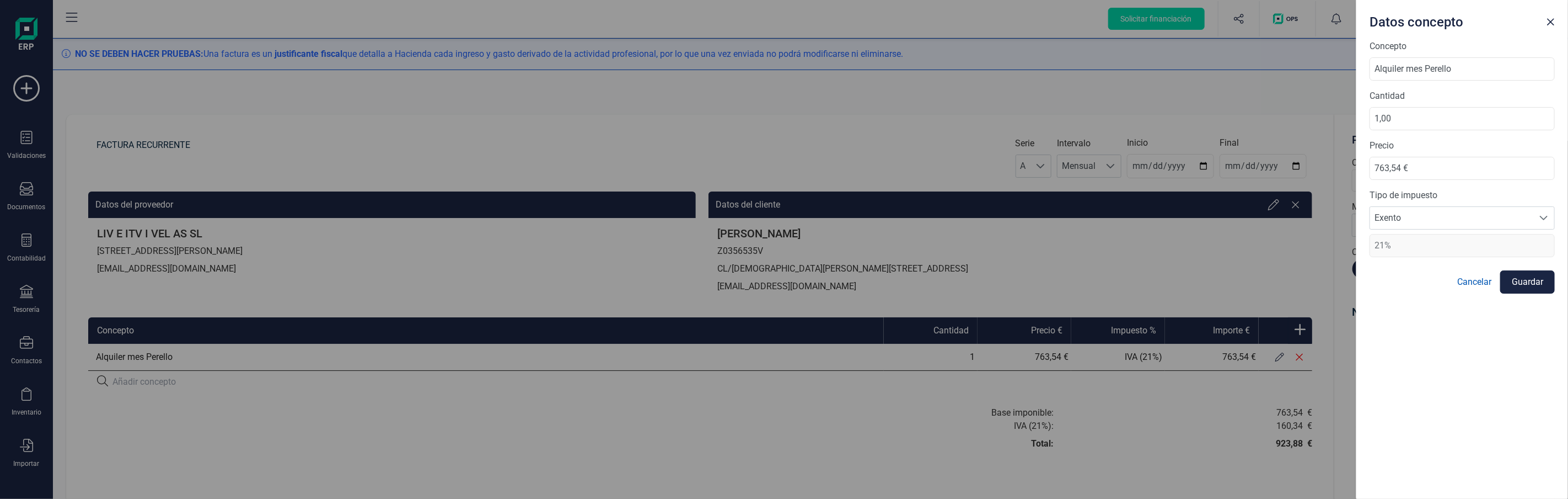
click at [1466, 282] on link "Cancelar" at bounding box center [1475, 282] width 34 height 13
